Goal: Information Seeking & Learning: Learn about a topic

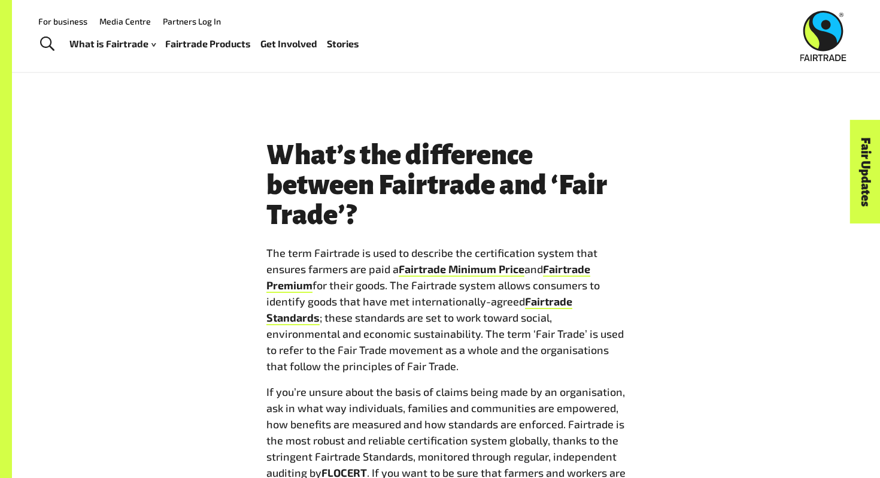
scroll to position [1970, 0]
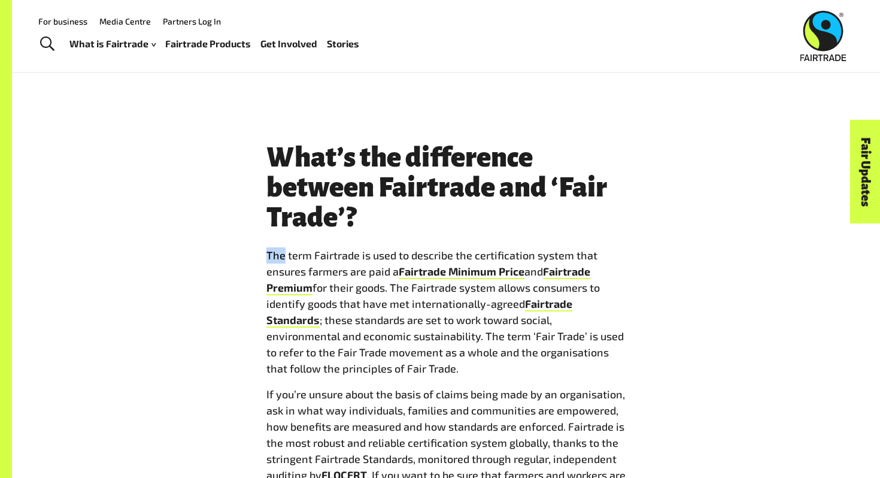
click at [281, 246] on div "Where can I buy Fairtrade products? You’ll find Fairtrade products in supermark…" at bounding box center [445, 295] width 359 height 2112
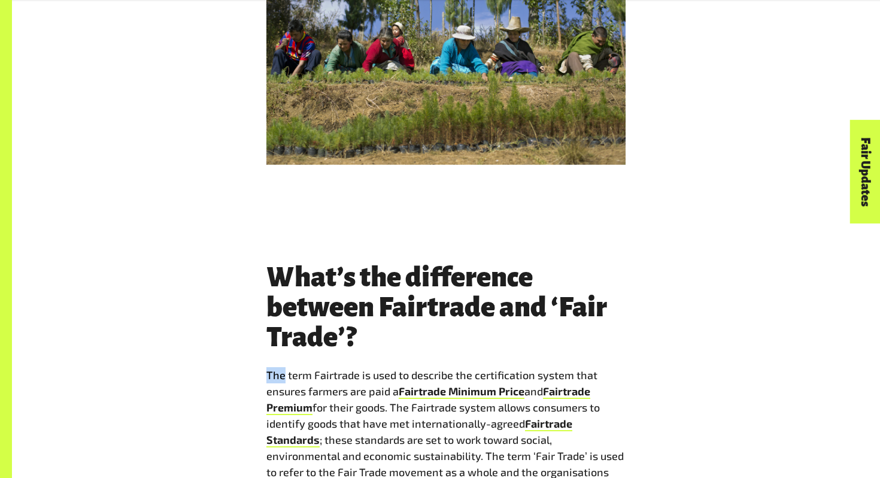
scroll to position [1852, 0]
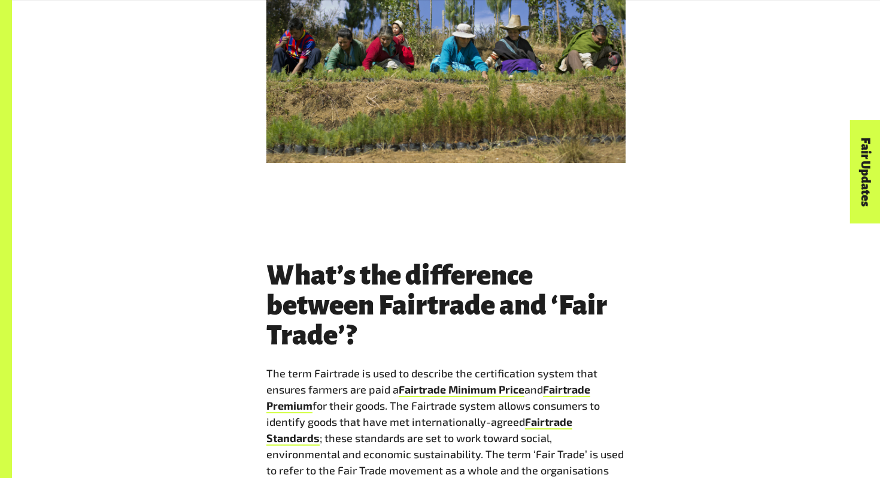
click at [357, 201] on div "Where can I buy Fairtrade products? You’ll find Fairtrade products in supermark…" at bounding box center [445, 413] width 359 height 2112
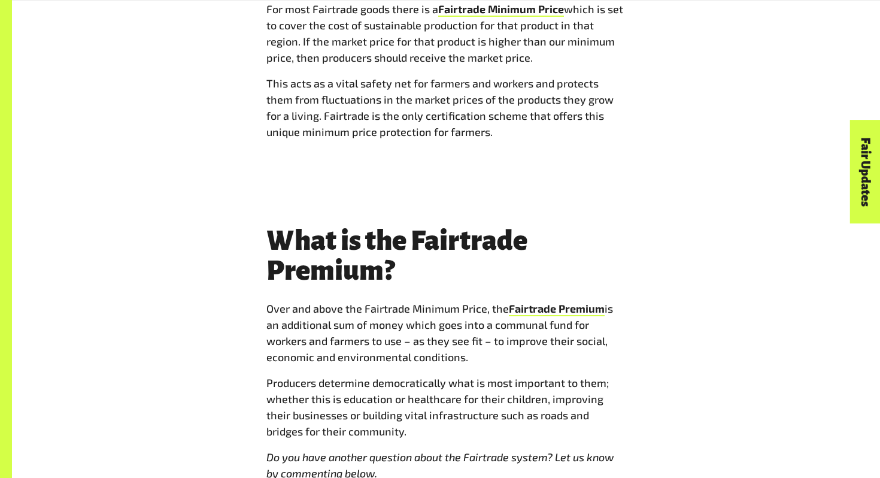
scroll to position [4653, 0]
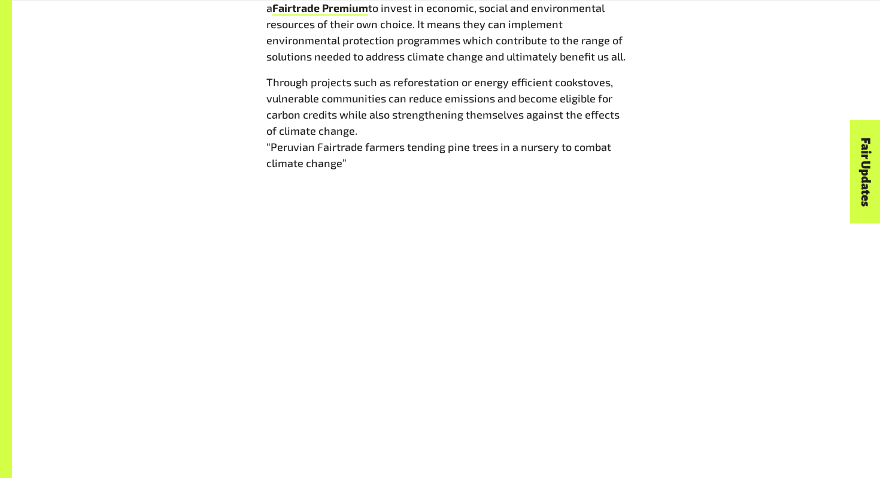
scroll to position [1558, 0]
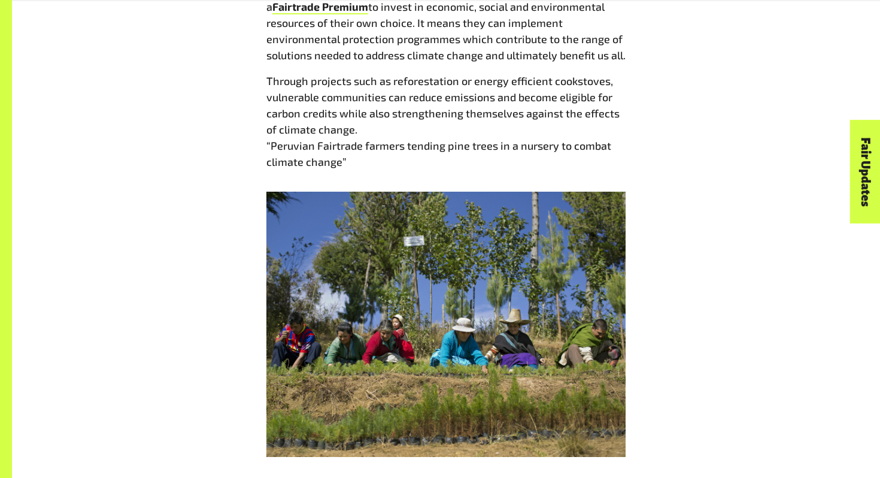
click at [528, 150] on p "Through projects such as reforestation or energy efficient cookstoves, vulnerab…" at bounding box center [445, 121] width 359 height 97
copy p "nursery"
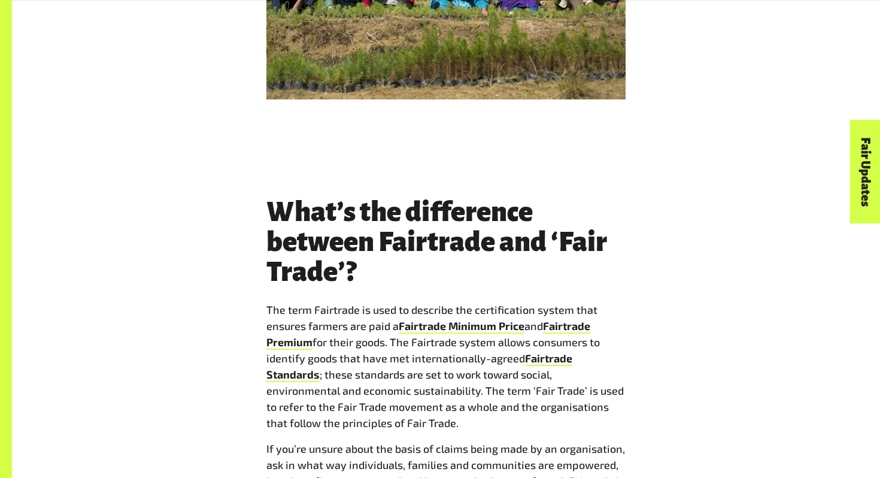
scroll to position [1940, 0]
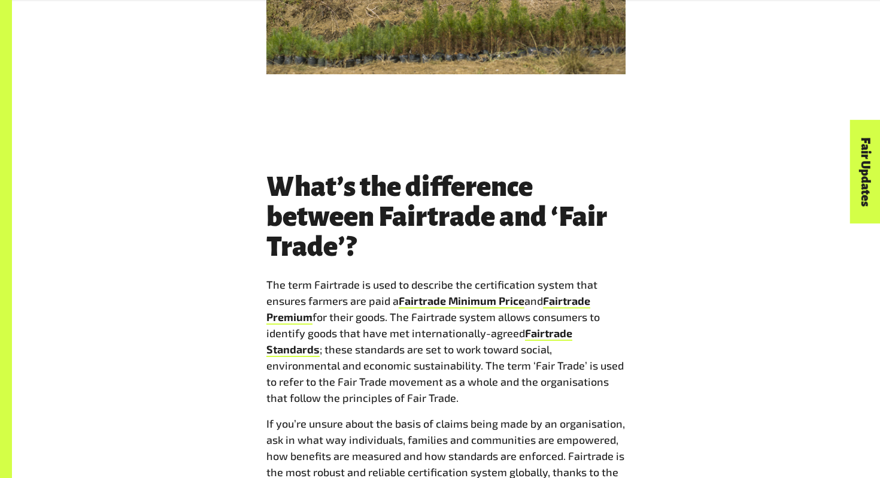
click at [415, 342] on p "The term Fairtrade is used to describe the certification system that ensures fa…" at bounding box center [445, 341] width 359 height 129
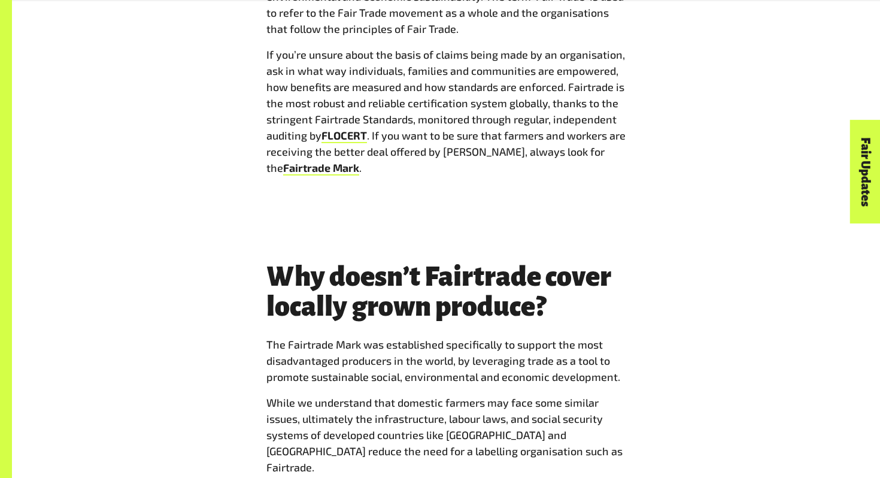
scroll to position [2313, 0]
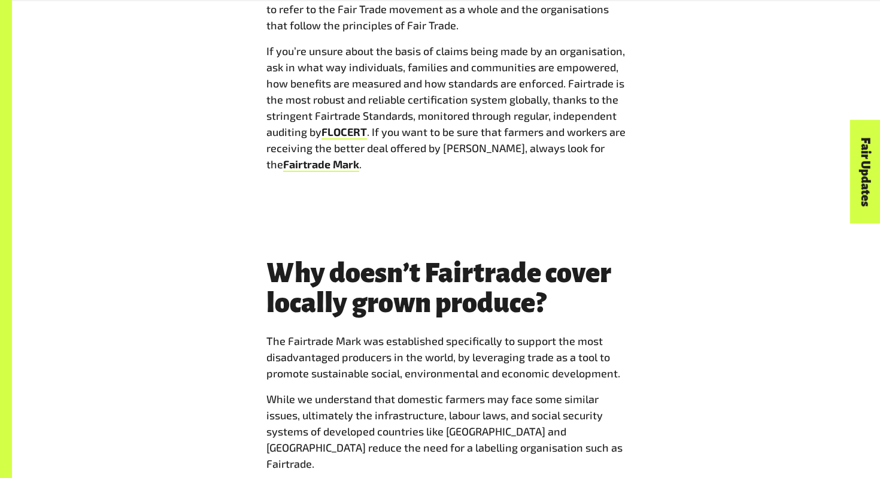
drag, startPoint x: 323, startPoint y: 133, endPoint x: 388, endPoint y: 143, distance: 65.9
click at [388, 143] on p "If you’re unsure about the basis of claims being made by an organisation, ask i…" at bounding box center [445, 107] width 359 height 129
drag, startPoint x: 370, startPoint y: 131, endPoint x: 323, endPoint y: 132, distance: 47.3
click at [323, 132] on p "If you’re unsure about the basis of claims being made by an organisation, ask i…" at bounding box center [445, 107] width 359 height 129
copy p "FLOCERT ."
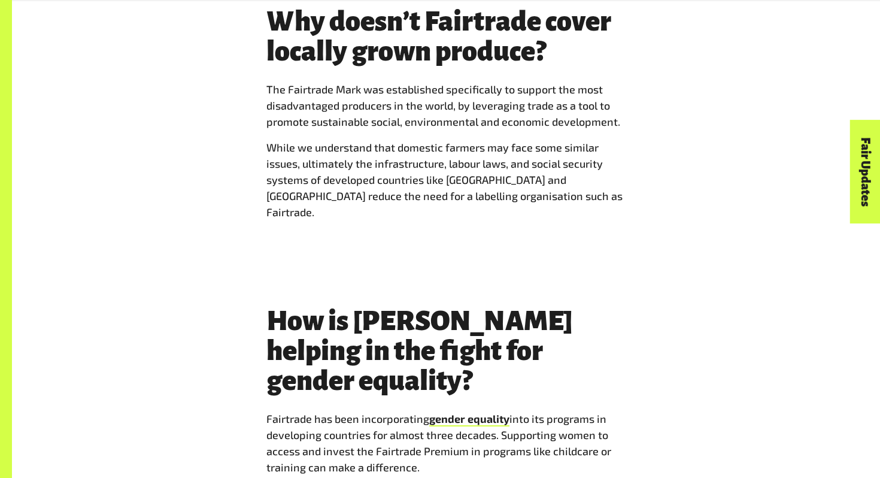
scroll to position [2566, 0]
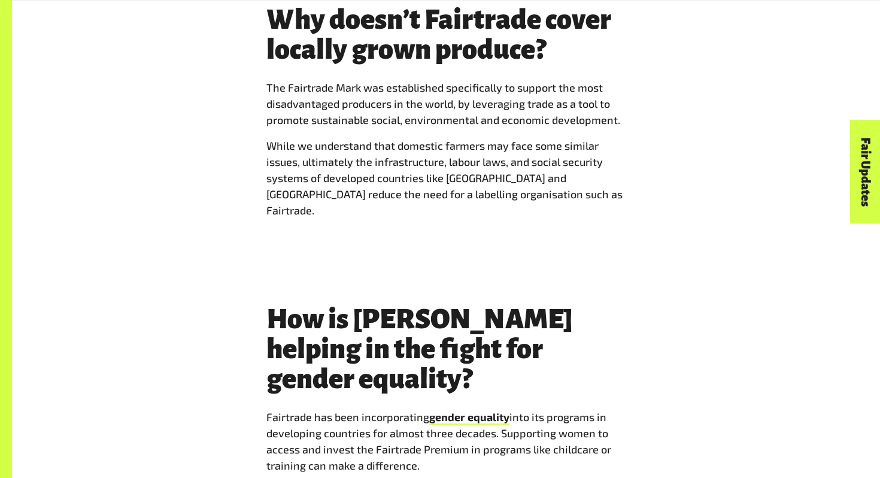
click at [390, 159] on p "While we understand that domestic farmers may face some similar issues, ultimat…" at bounding box center [445, 178] width 359 height 81
copy p "infrastructure"
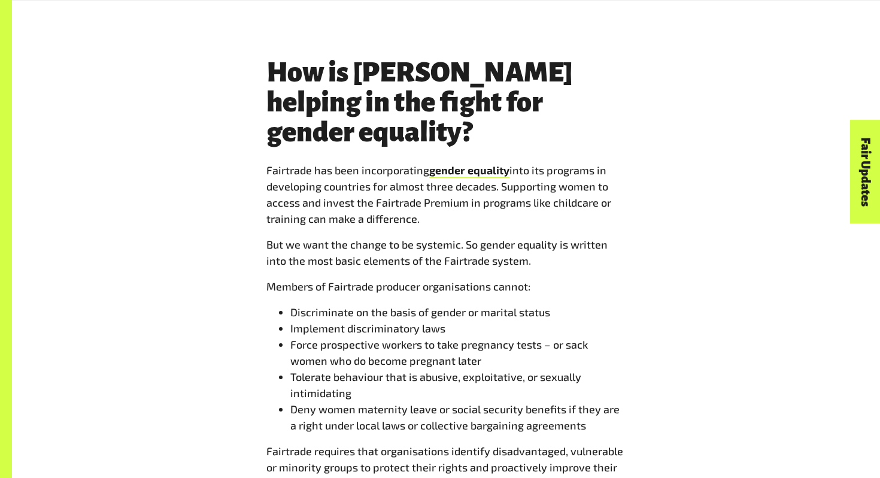
scroll to position [2814, 0]
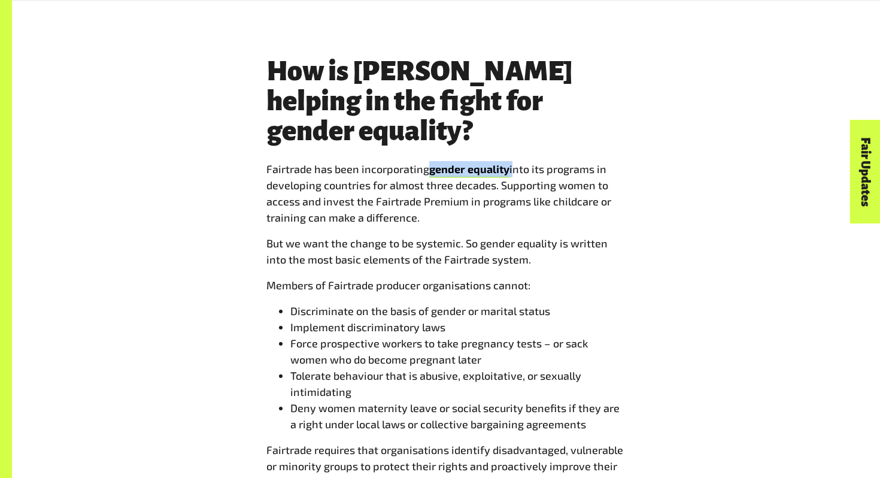
drag, startPoint x: 511, startPoint y: 120, endPoint x: 432, endPoint y: 127, distance: 79.9
click at [432, 161] on p "Fairtrade has been incorporating gender equality into its programs in developin…" at bounding box center [445, 193] width 359 height 65
copy p "gender equality"
